Goal: Information Seeking & Learning: Learn about a topic

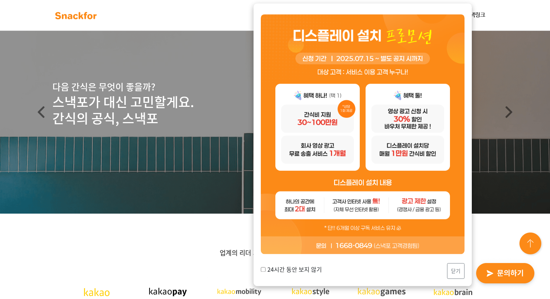
scroll to position [23, 0]
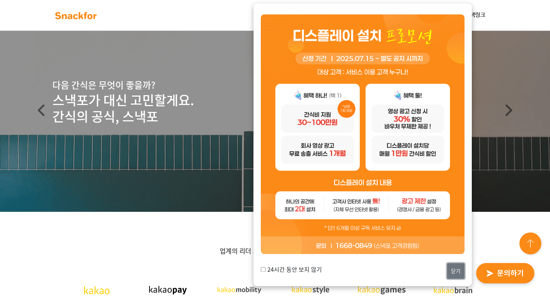
click at [456, 272] on button "닫기" at bounding box center [455, 271] width 17 height 16
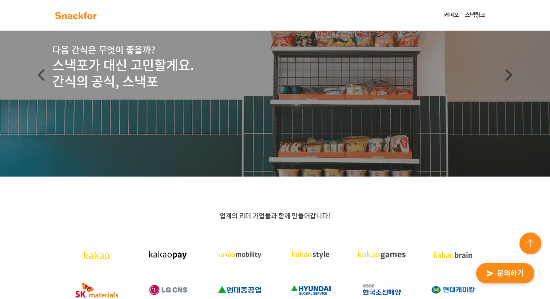
scroll to position [0, 0]
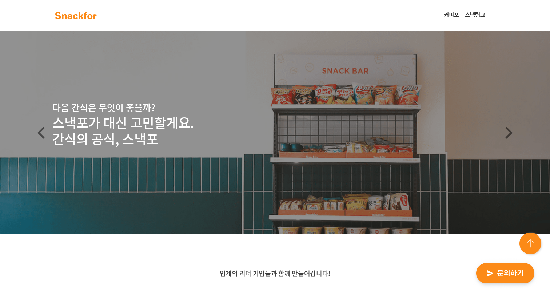
click at [450, 15] on link "커피포" at bounding box center [451, 15] width 21 height 15
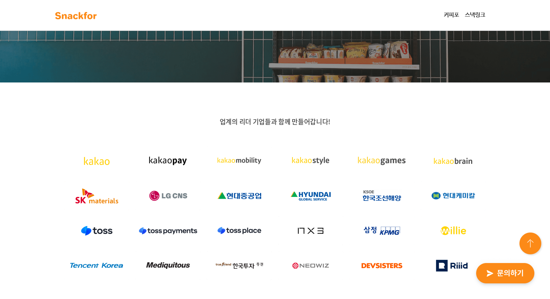
scroll to position [97, 0]
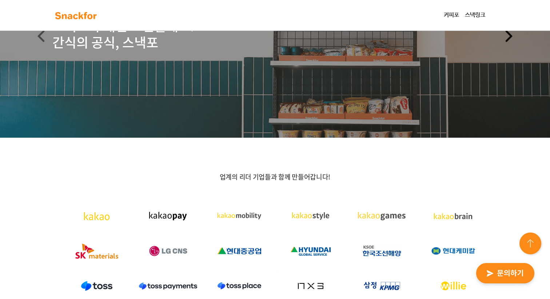
click at [477, 64] on link "Next" at bounding box center [508, 36] width 83 height 204
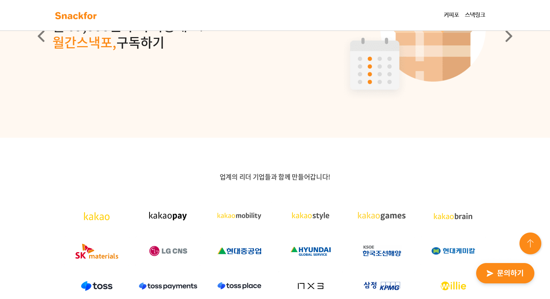
click at [473, 20] on link "스낵링크" at bounding box center [475, 15] width 26 height 15
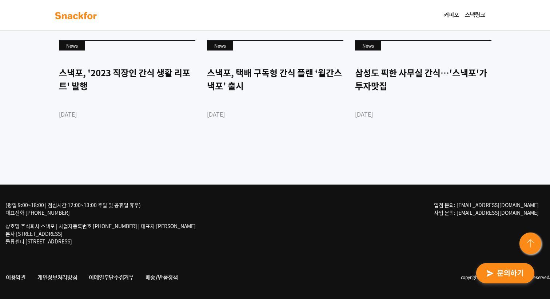
scroll to position [2017, 0]
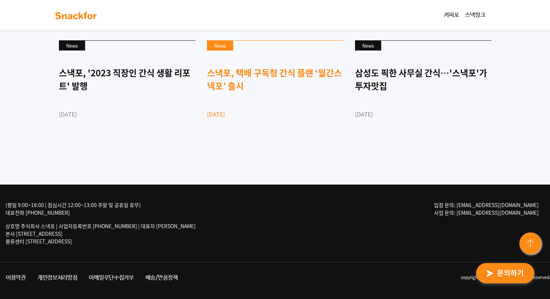
click at [223, 85] on div "스낵포, 택배 구독형 간식 플랜 ‘월간스낵포’ 출시" at bounding box center [275, 79] width 136 height 26
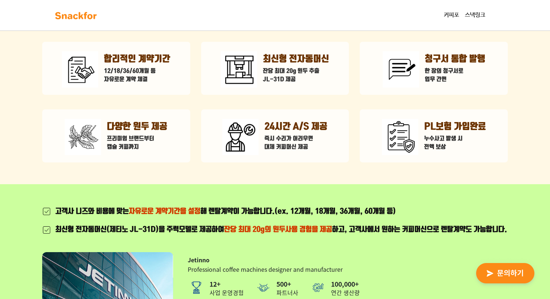
scroll to position [118, 0]
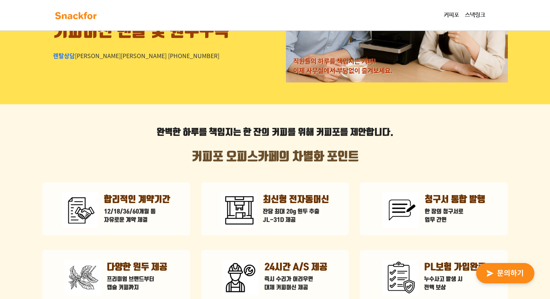
click at [471, 16] on link "스낵링크" at bounding box center [475, 15] width 26 height 15
